Goal: Transaction & Acquisition: Book appointment/travel/reservation

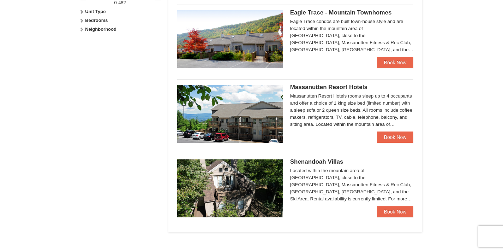
scroll to position [351, 0]
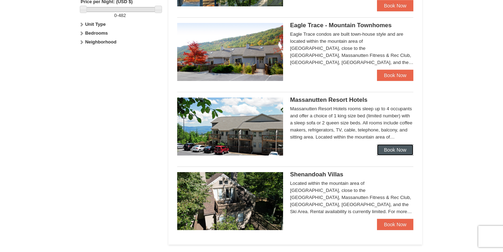
click at [392, 149] on link "Book Now" at bounding box center [395, 149] width 37 height 11
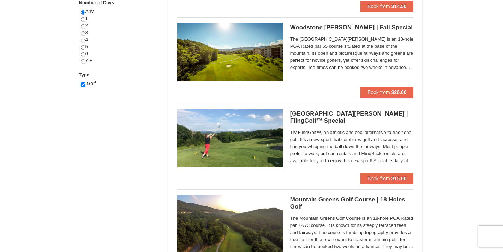
scroll to position [441, 0]
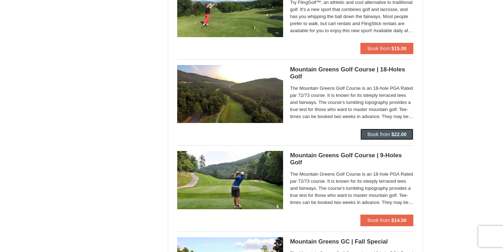
click at [397, 134] on strong "$22.00" at bounding box center [399, 134] width 15 height 6
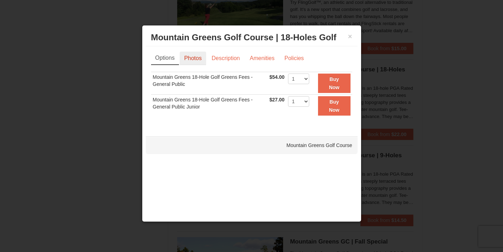
click at [196, 57] on link "Photos" at bounding box center [193, 58] width 27 height 13
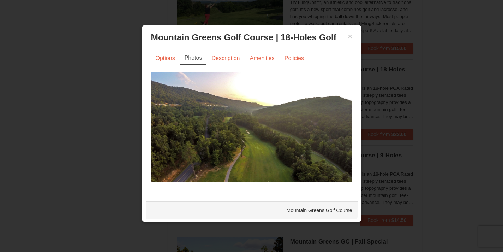
click at [312, 117] on img at bounding box center [251, 127] width 201 height 110
click at [348, 37] on button "×" at bounding box center [350, 36] width 4 height 7
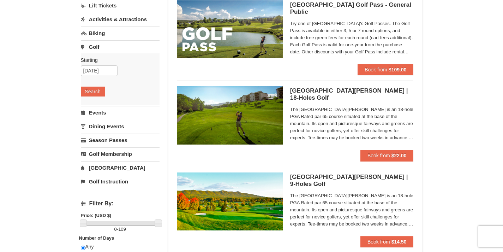
scroll to position [0, 0]
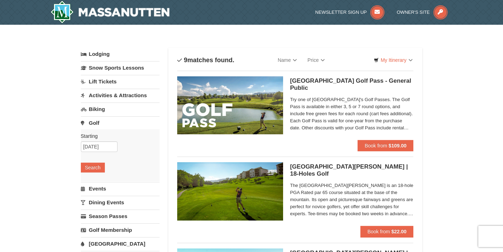
click at [99, 56] on link "Lodging" at bounding box center [120, 54] width 79 height 13
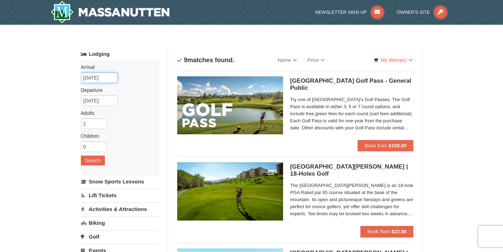
click at [105, 78] on input "10/09/2025" at bounding box center [99, 77] width 37 height 11
